Goal: Find specific page/section: Find specific page/section

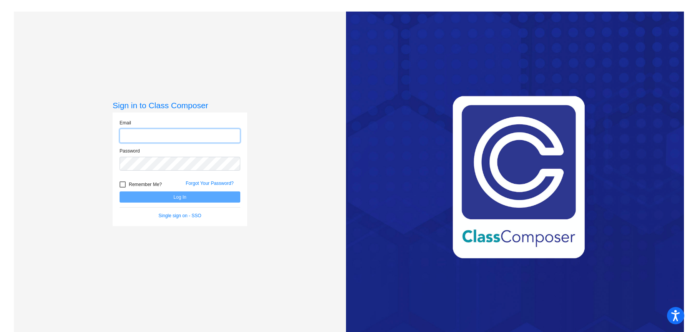
type input "[PERSON_NAME][EMAIL_ADDRESS][PERSON_NAME][DOMAIN_NAME]"
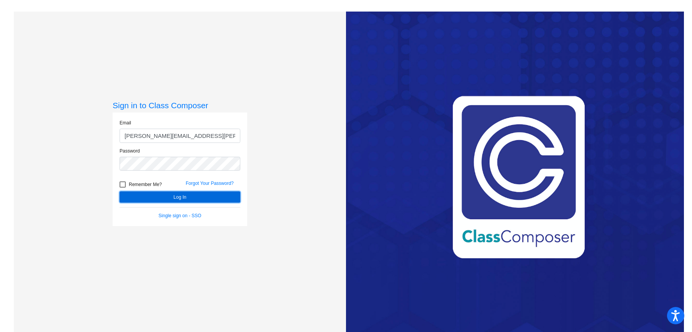
click at [156, 194] on button "Log In" at bounding box center [180, 196] width 121 height 11
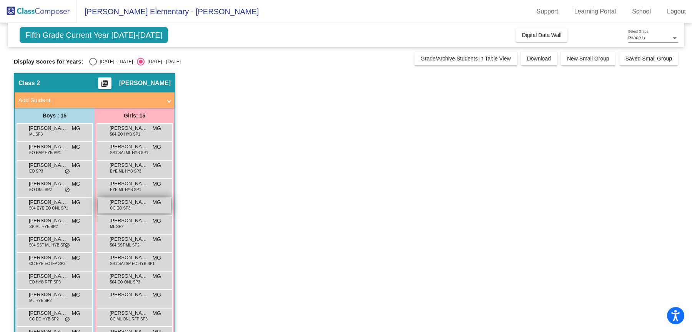
click at [138, 205] on div "[PERSON_NAME] CC EO SP3 MG lock do_not_disturb_alt" at bounding box center [134, 205] width 73 height 16
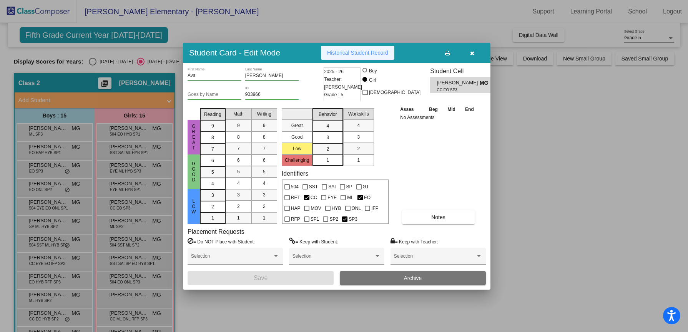
click at [379, 58] on button "Historical Student Record" at bounding box center [357, 53] width 73 height 14
click at [471, 55] on icon "button" at bounding box center [472, 52] width 4 height 5
